Goal: Check status: Check status

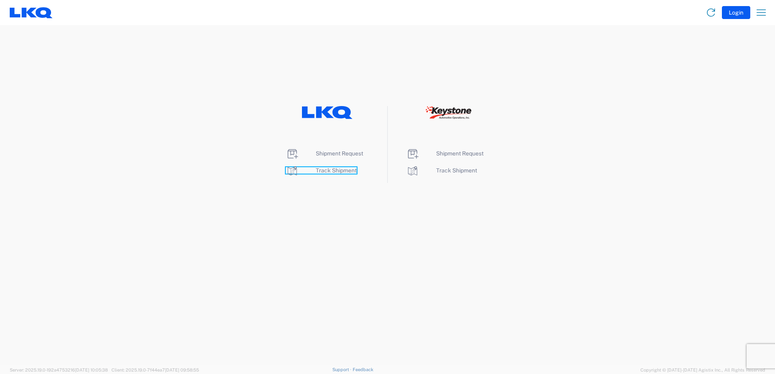
click at [292, 171] on icon at bounding box center [292, 170] width 13 height 13
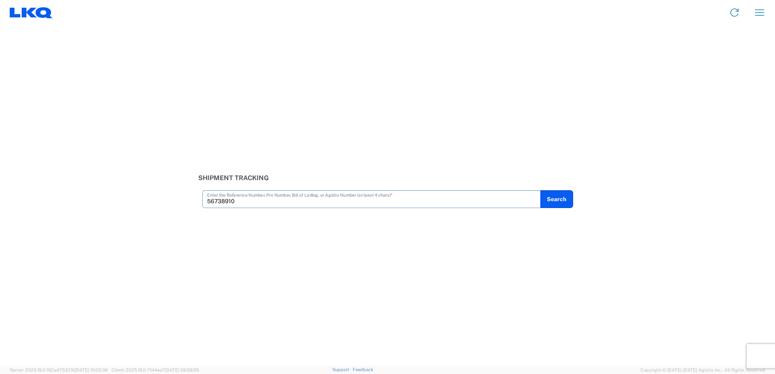
type input "56738910"
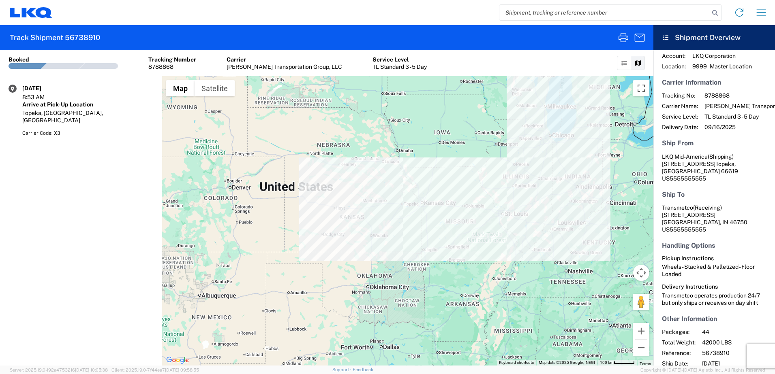
scroll to position [50, 0]
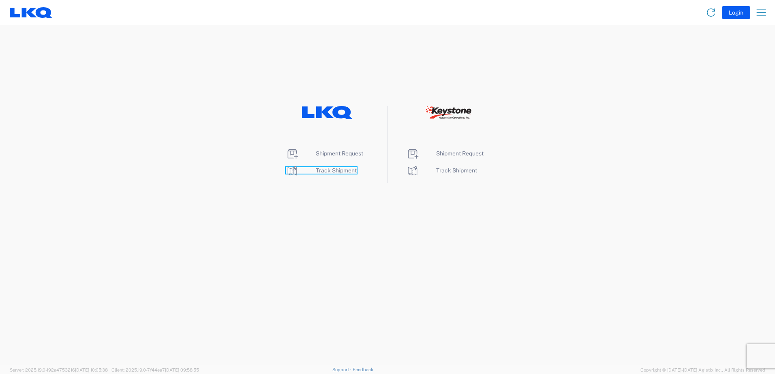
click at [292, 174] on icon at bounding box center [292, 171] width 9 height 9
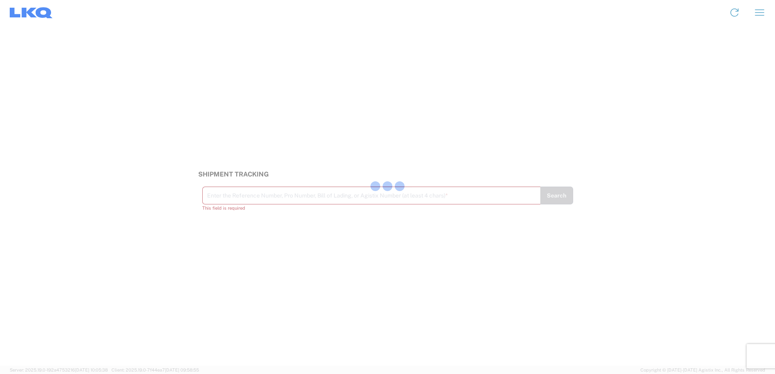
click at [282, 203] on div at bounding box center [387, 187] width 775 height 374
click at [220, 201] on input "text" at bounding box center [371, 195] width 329 height 14
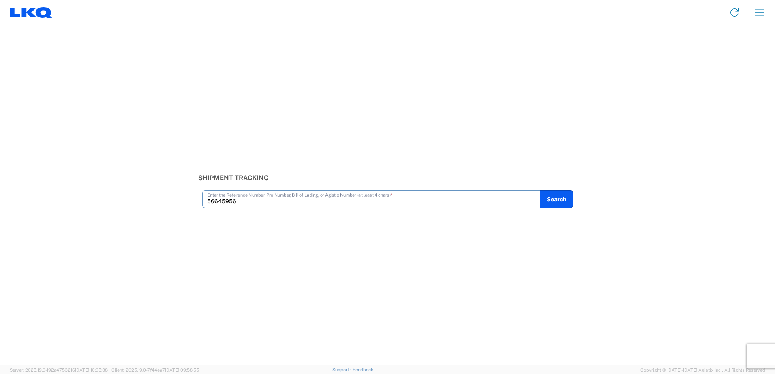
type input "56645956"
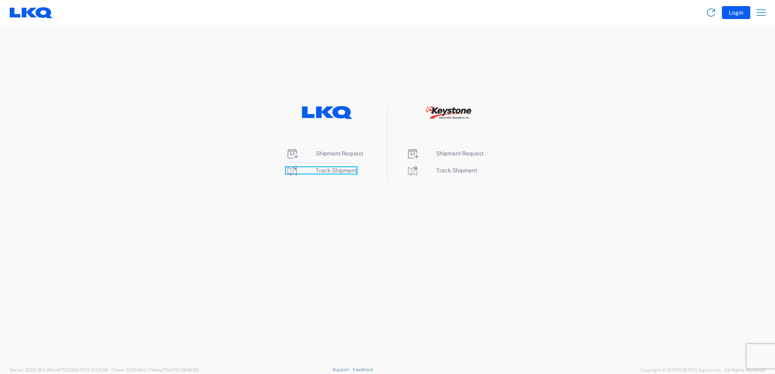
click at [289, 172] on icon at bounding box center [292, 170] width 13 height 13
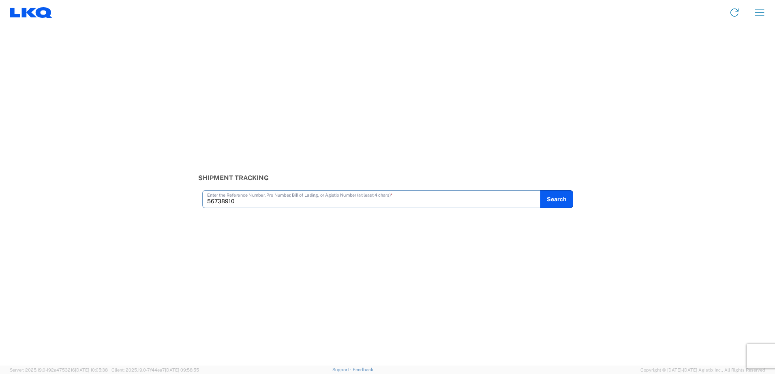
type input "56738910"
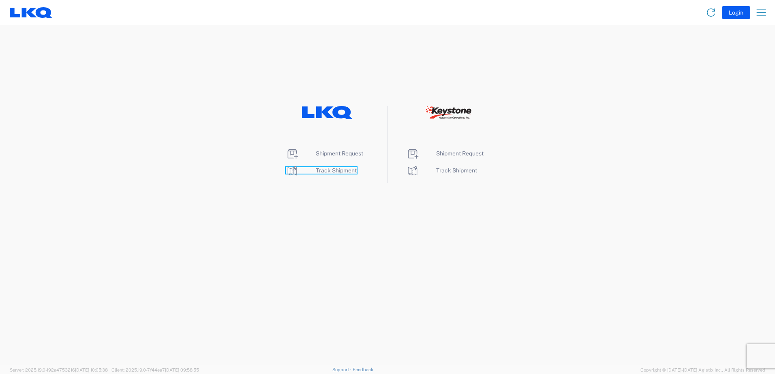
click at [290, 173] on icon at bounding box center [292, 171] width 9 height 9
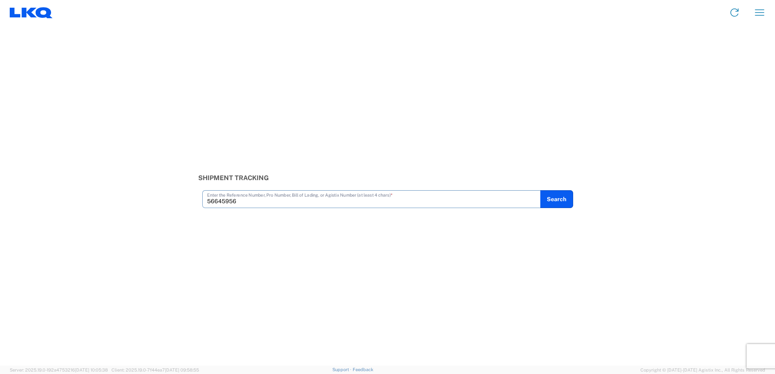
type input "56645956"
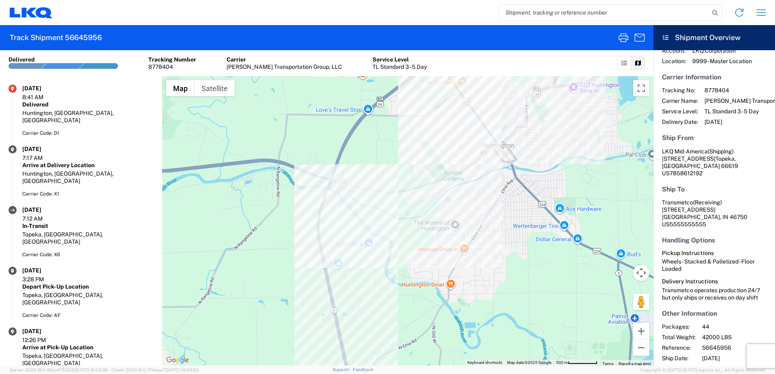
scroll to position [50, 0]
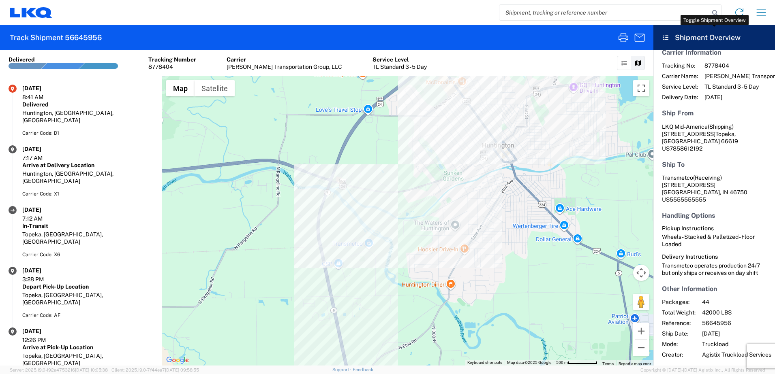
click at [665, 40] on icon at bounding box center [665, 38] width 7 height 6
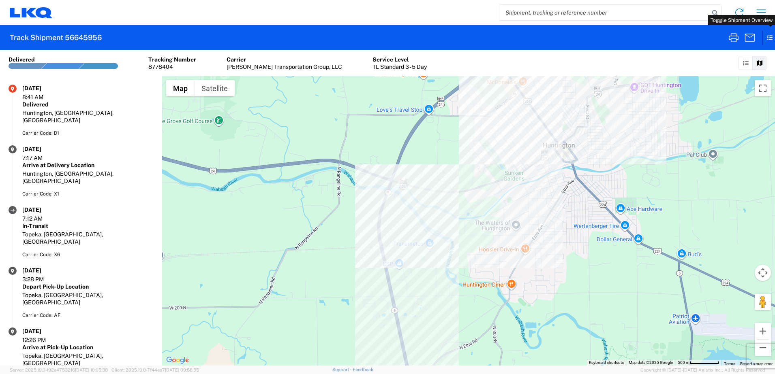
click at [769, 40] on icon at bounding box center [765, 38] width 7 height 14
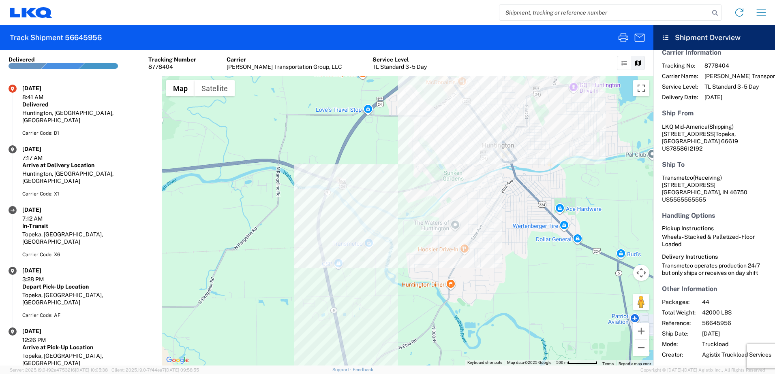
scroll to position [0, 0]
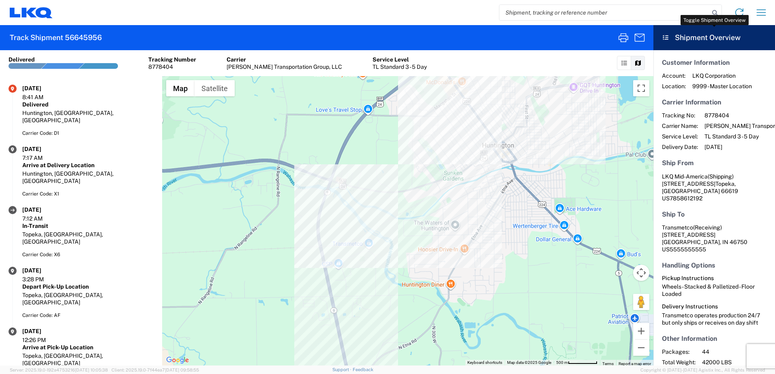
click at [662, 35] on icon at bounding box center [665, 38] width 7 height 6
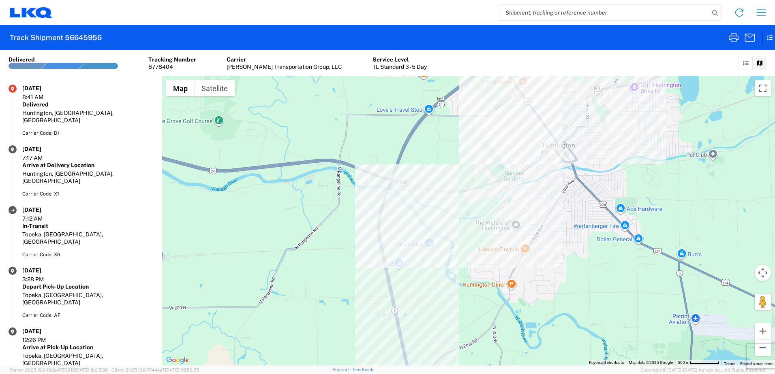
click at [769, 41] on div "Track Shipment 56645956 Shipment No. 56645956 Delivered Tracking Number 8778404…" at bounding box center [387, 195] width 775 height 341
drag, startPoint x: 768, startPoint y: 41, endPoint x: 769, endPoint y: 58, distance: 17.0
click at [679, 38] on agx-form-header "Track Shipment 56645956" at bounding box center [387, 37] width 775 height 25
drag, startPoint x: 770, startPoint y: 40, endPoint x: 739, endPoint y: 58, distance: 36.5
click at [767, 41] on icon at bounding box center [765, 38] width 7 height 14
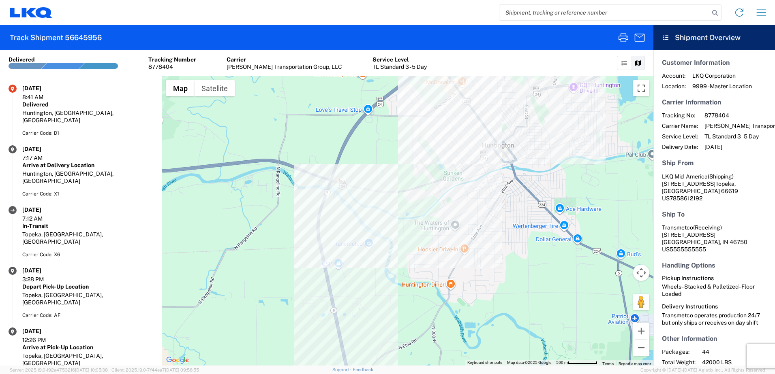
click at [90, 37] on h2 "Track Shipment 56645956" at bounding box center [56, 38] width 92 height 10
click at [15, 10] on icon at bounding box center [31, 12] width 43 height 11
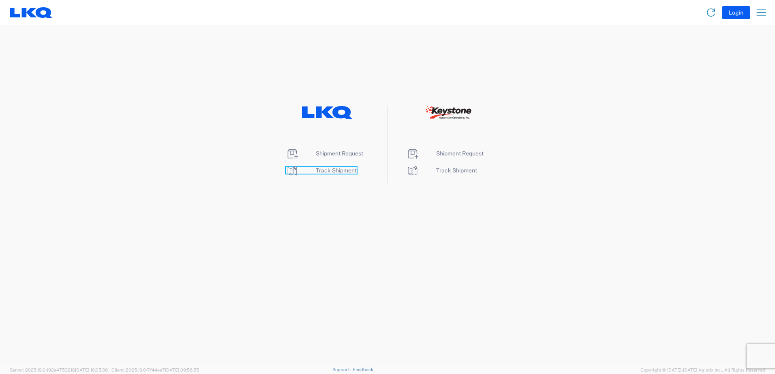
click at [286, 175] on icon at bounding box center [292, 170] width 13 height 13
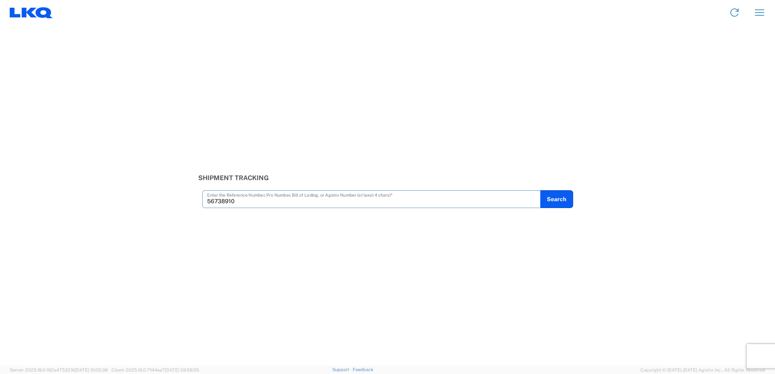
type input "56738910"
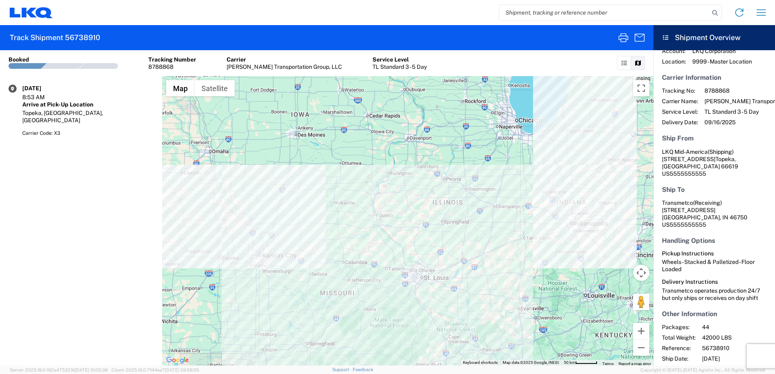
scroll to position [50, 0]
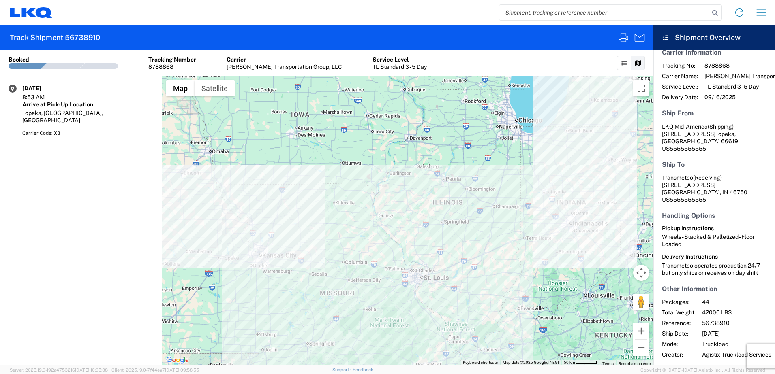
click at [77, 196] on agx-shipment-transit-statuses-widget "[DATE] 8:53 AM Arrive at Pick-Up Location [GEOGRAPHIC_DATA], [GEOGRAPHIC_DATA],…" at bounding box center [81, 221] width 162 height 290
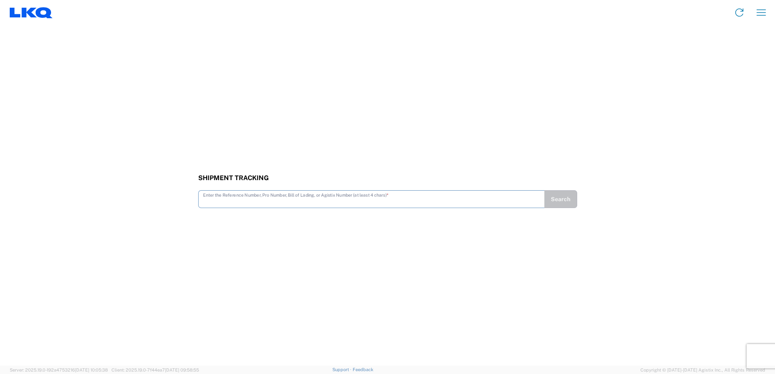
click at [228, 201] on input "text" at bounding box center [371, 199] width 337 height 14
type input "56645956"
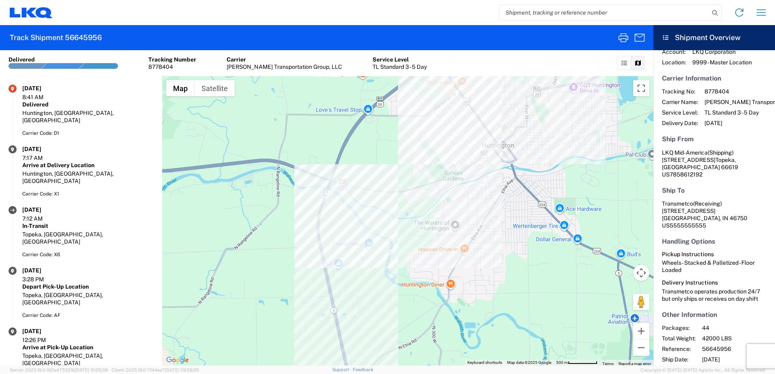
scroll to position [50, 0]
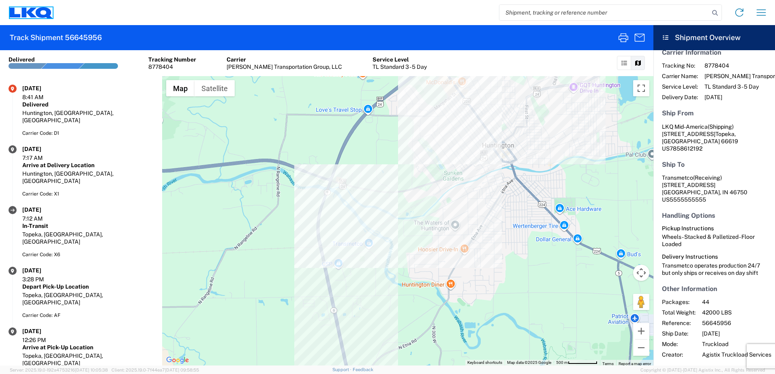
click at [38, 11] on icon at bounding box center [44, 12] width 17 height 11
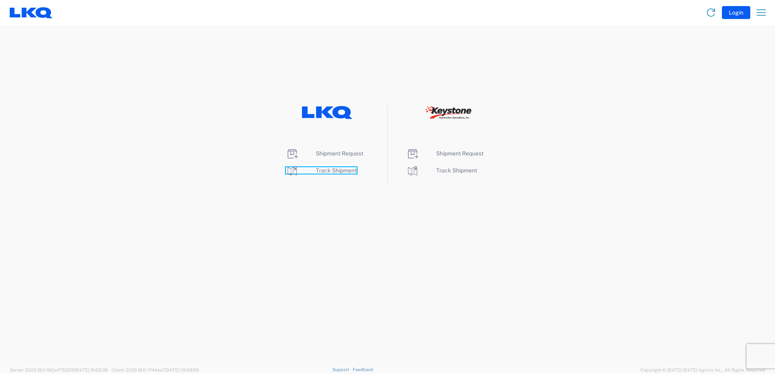
click at [292, 172] on icon at bounding box center [292, 170] width 13 height 13
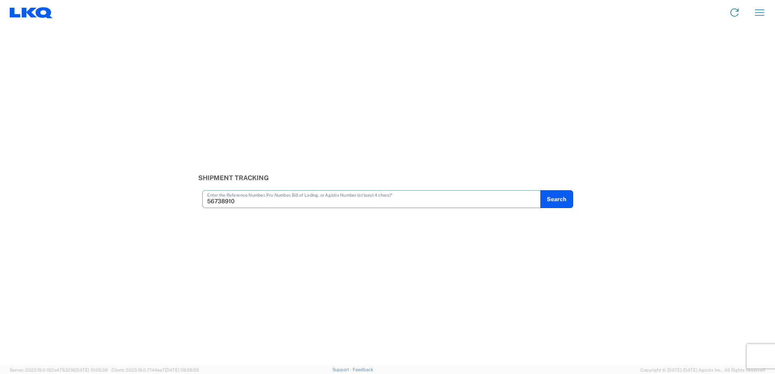
type input "56738910"
click at [259, 204] on input "text" at bounding box center [371, 199] width 337 height 14
type input "56738910"
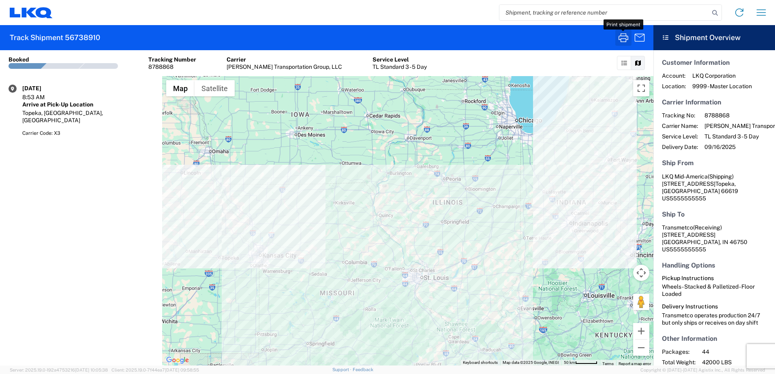
click at [621, 35] on icon "button" at bounding box center [623, 37] width 13 height 13
